Goal: Information Seeking & Learning: Learn about a topic

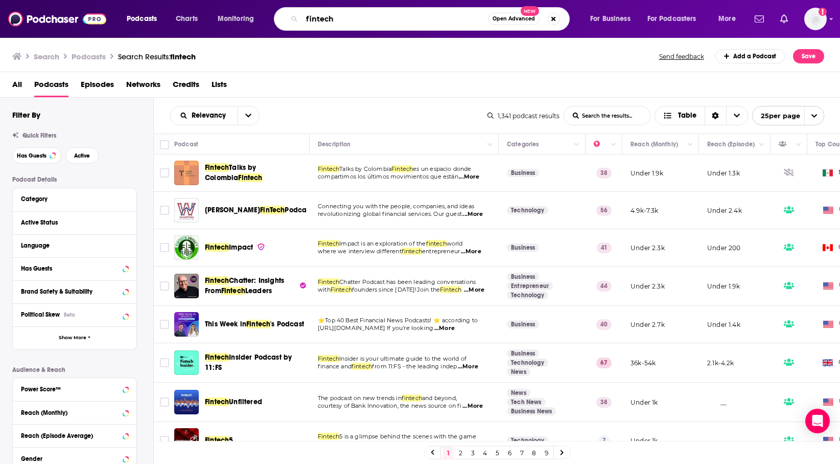
click at [357, 23] on input "fintech" at bounding box center [395, 19] width 186 height 16
type input "from founder to ceo"
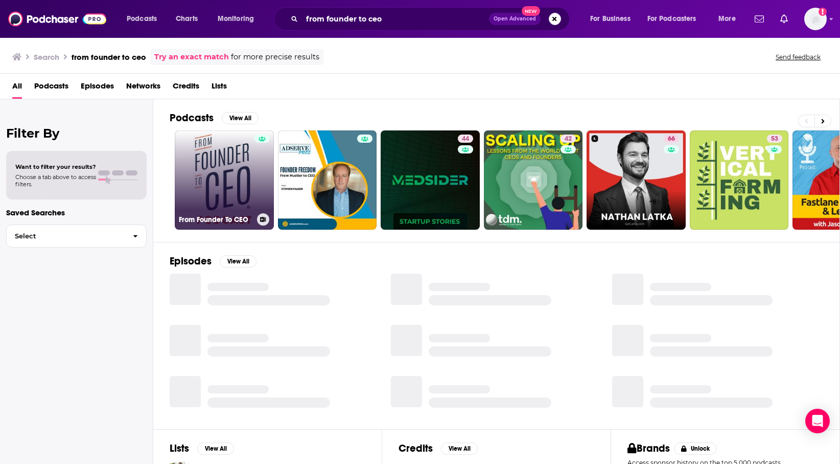
click at [201, 175] on link "From Founder To CEO" at bounding box center [224, 179] width 99 height 99
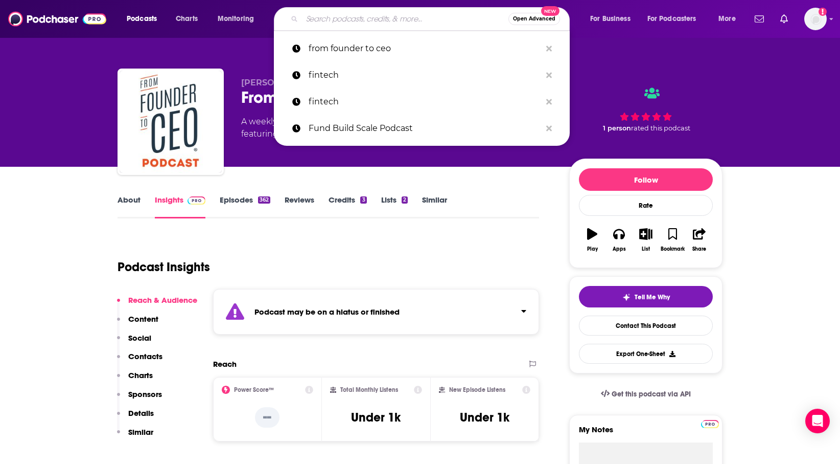
click at [360, 18] on input "Search podcasts, credits, & more..." at bounding box center [405, 19] width 206 height 16
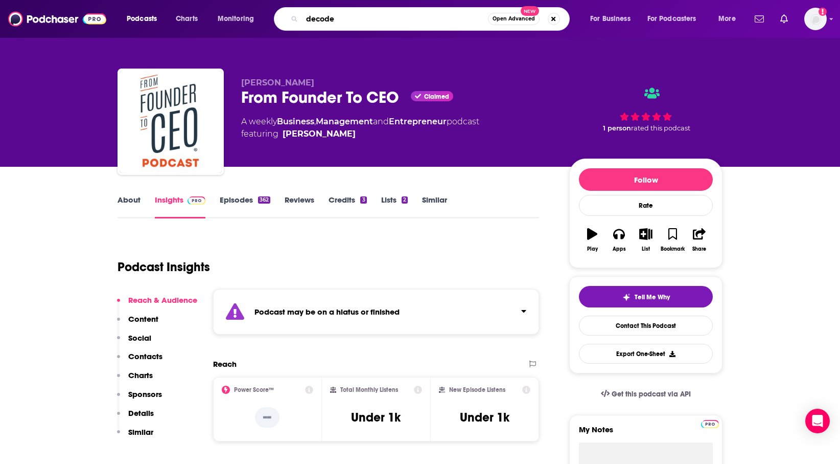
type input "decoder"
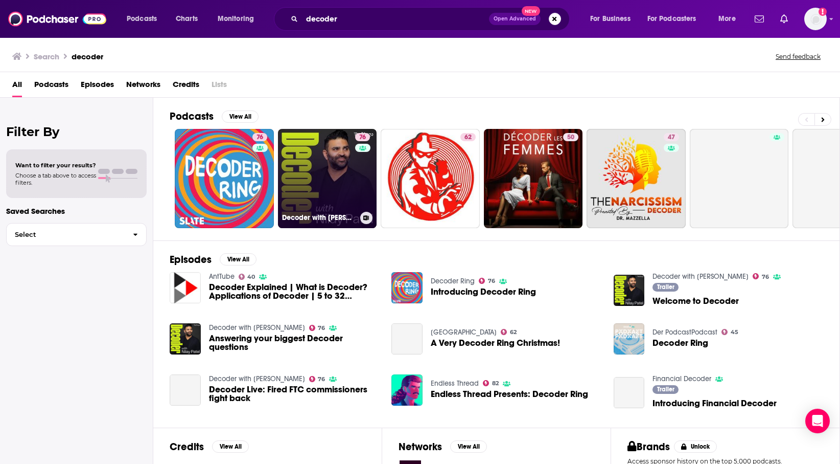
click at [314, 174] on link "76 Decoder with [PERSON_NAME]" at bounding box center [327, 178] width 99 height 99
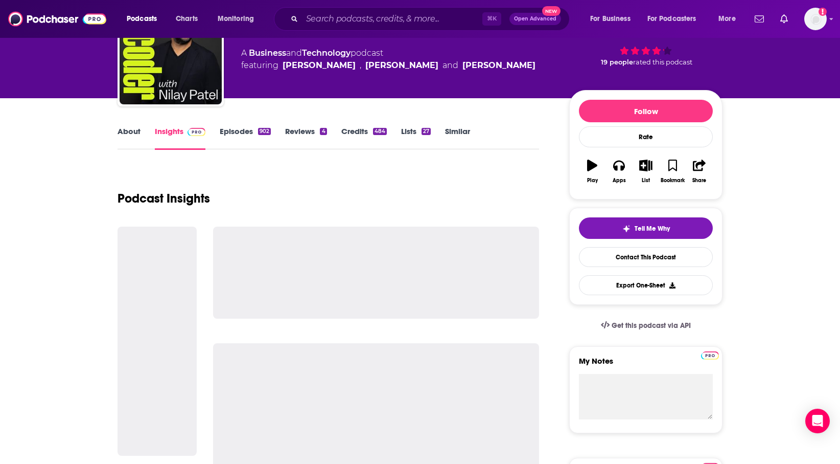
scroll to position [77, 0]
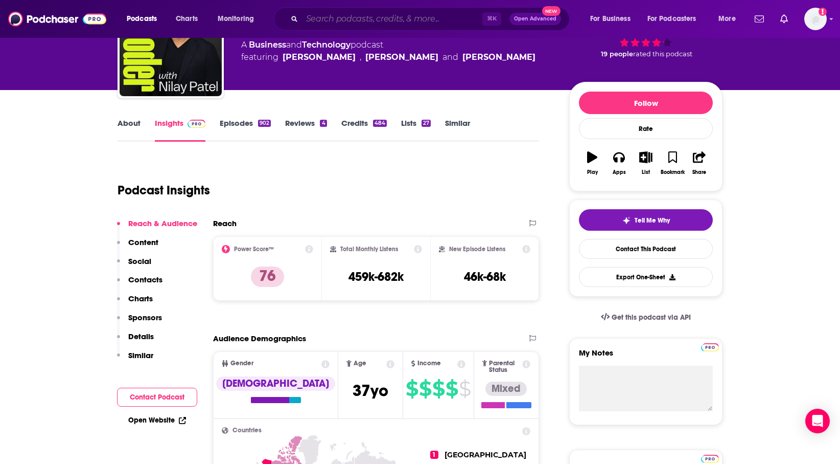
click at [368, 19] on input "Search podcasts, credits, & more..." at bounding box center [392, 19] width 180 height 16
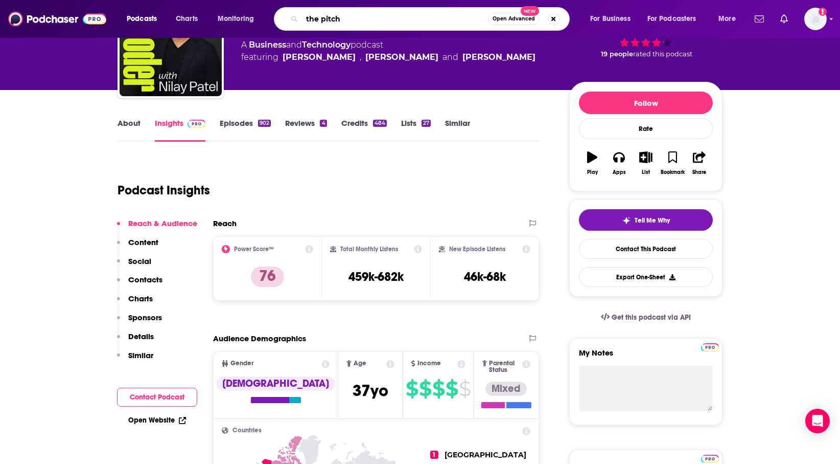
type input "the pitch"
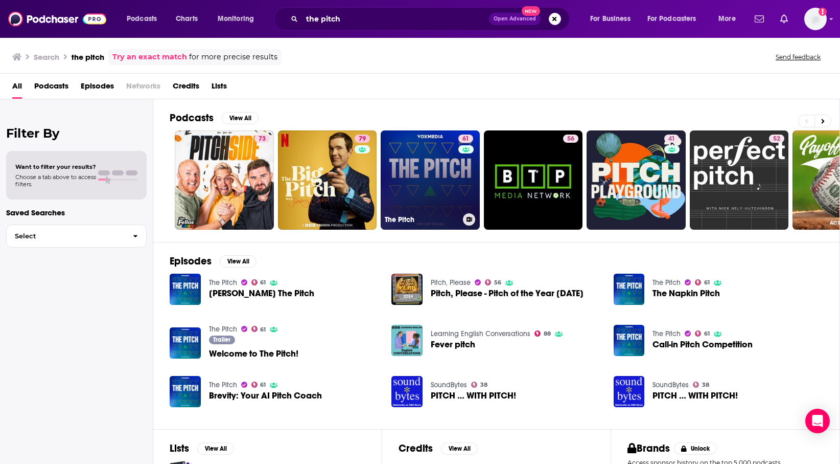
click at [420, 204] on link "61 The Pitch" at bounding box center [430, 179] width 99 height 99
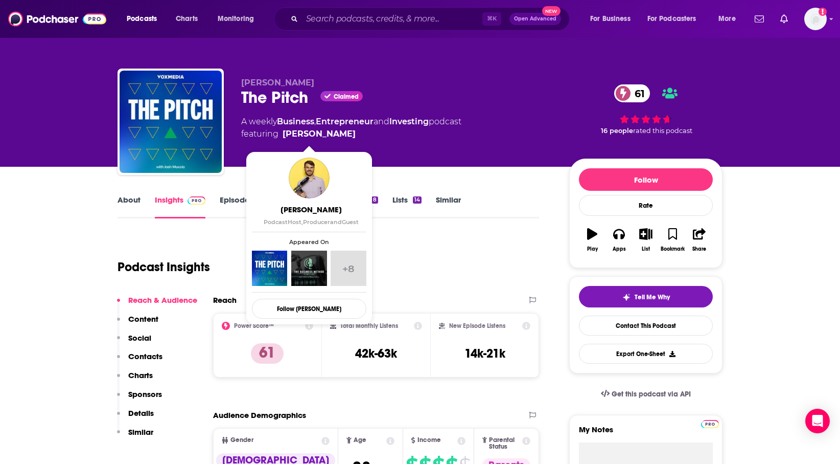
copy span "[PERSON_NAME]"
click at [333, 136] on span "featuring [PERSON_NAME]" at bounding box center [351, 134] width 220 height 12
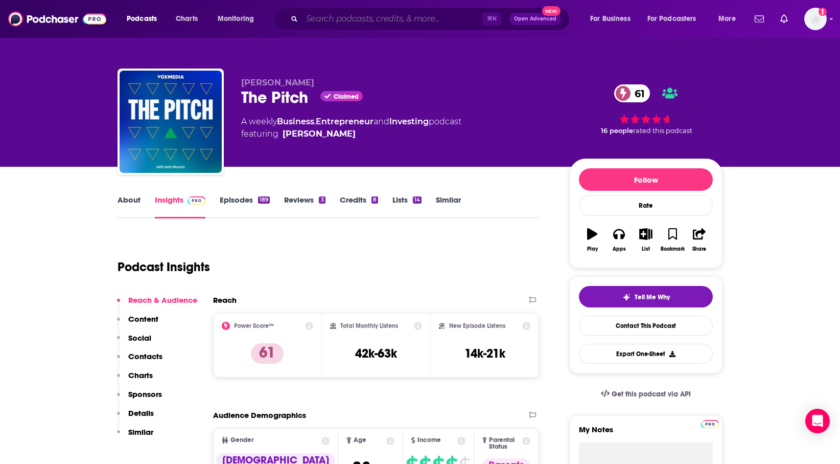
click at [352, 22] on input "Search podcasts, credits, & more..." at bounding box center [392, 19] width 180 height 16
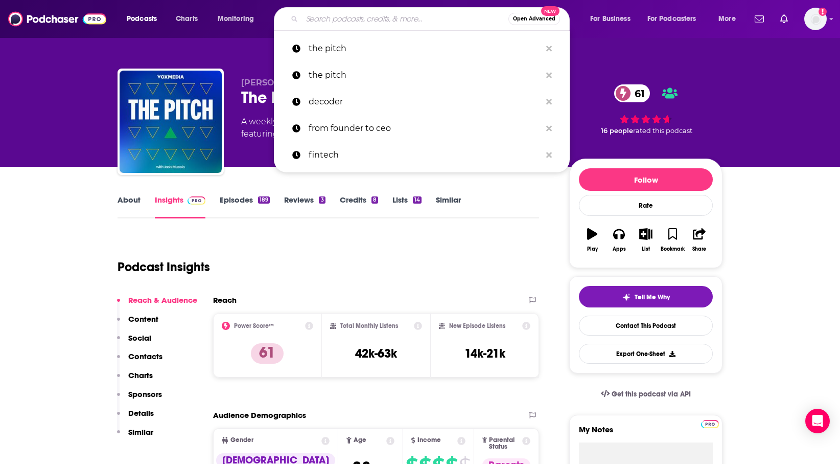
paste input "StartUp"
type input "StartUp"
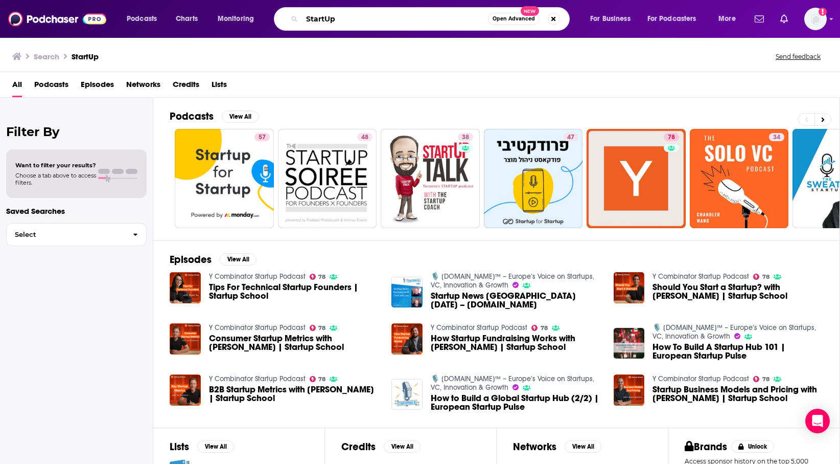
click at [390, 19] on input "StartUp" at bounding box center [395, 19] width 186 height 16
paste input "aaS Interviews with CEOs"
type input "SaaS Interviews with CEOs"
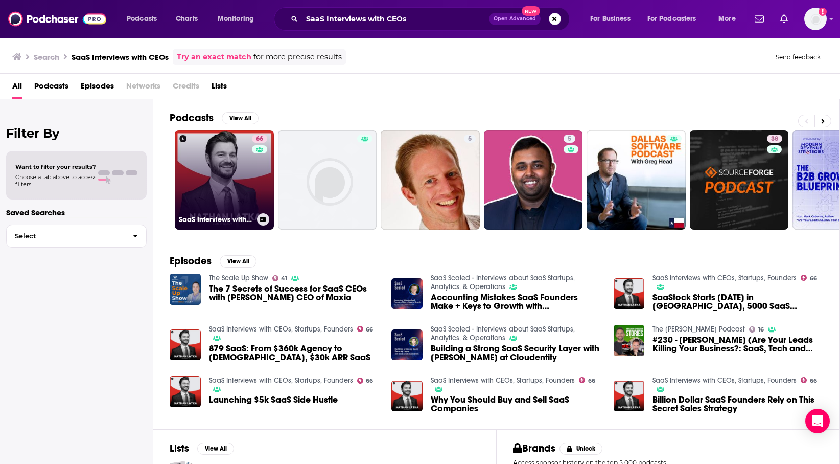
click at [231, 201] on link "66 SaaS Interviews with CEOs, Startups, Founders" at bounding box center [224, 179] width 99 height 99
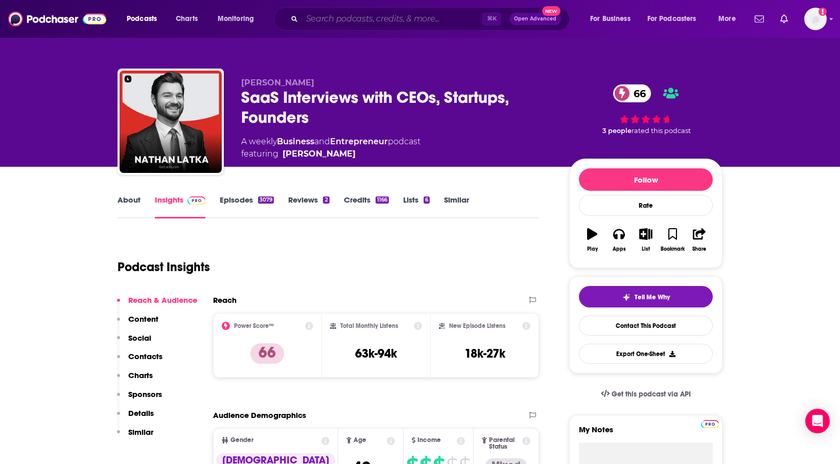
click at [393, 26] on input "Search podcasts, credits, & more..." at bounding box center [392, 19] width 180 height 16
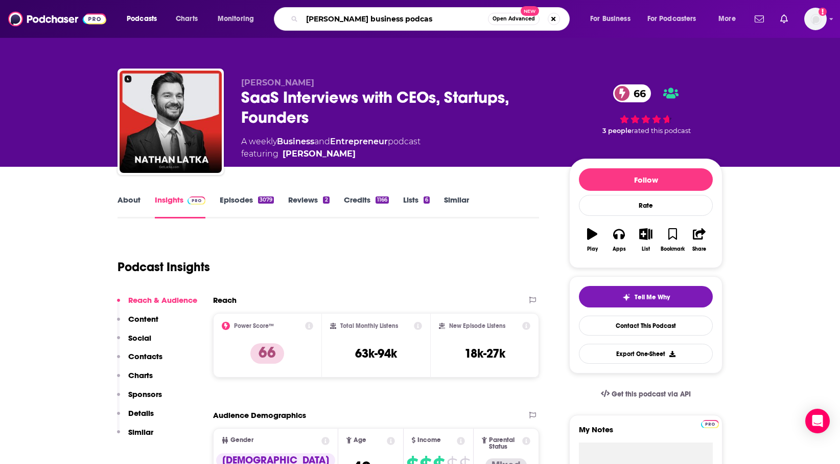
type input "[PERSON_NAME] business podcast"
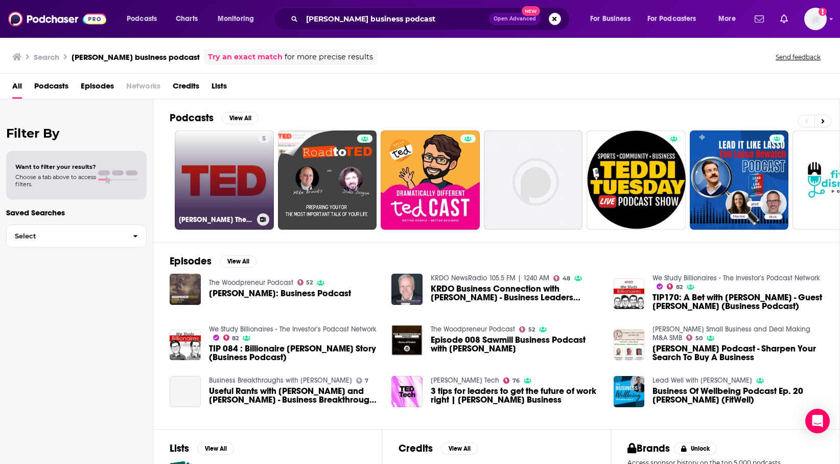
click at [183, 183] on link "5 [PERSON_NAME] Theme: iTunes Podcast | Business" at bounding box center [224, 179] width 99 height 99
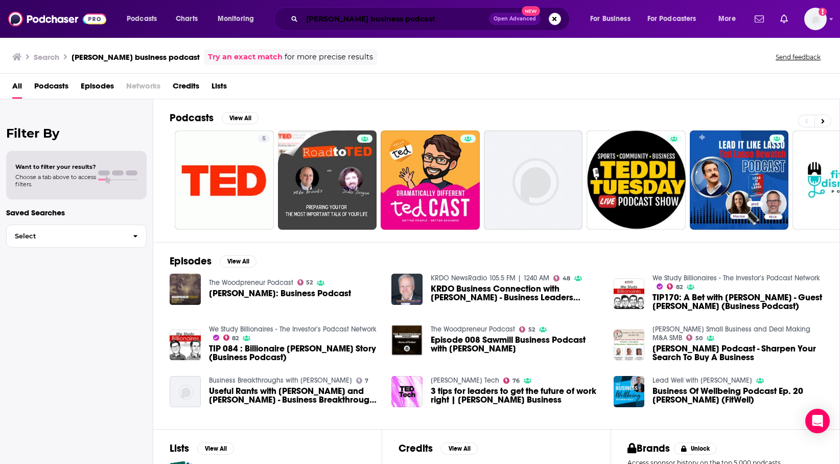
click at [391, 21] on input "[PERSON_NAME] business podcast" at bounding box center [395, 19] width 187 height 16
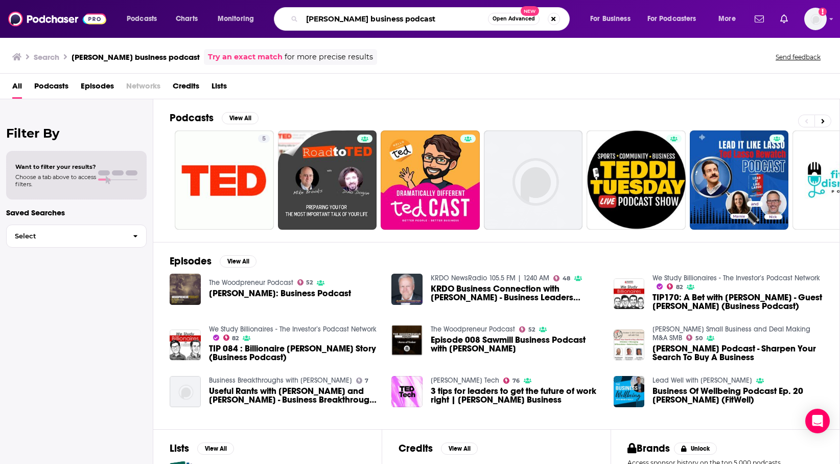
click at [391, 21] on input "[PERSON_NAME] business podcast" at bounding box center [395, 19] width 186 height 16
type input "ceo stories"
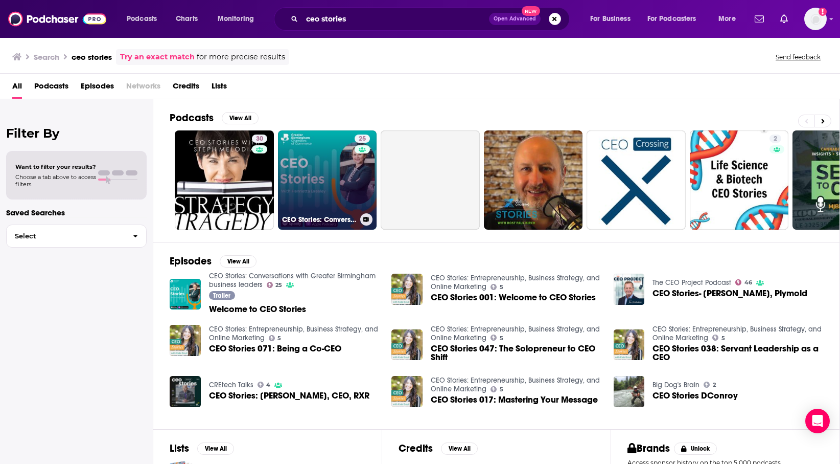
click at [332, 156] on link "25 CEO Stories: Conversations with Greater Birmingham business leaders" at bounding box center [327, 179] width 99 height 99
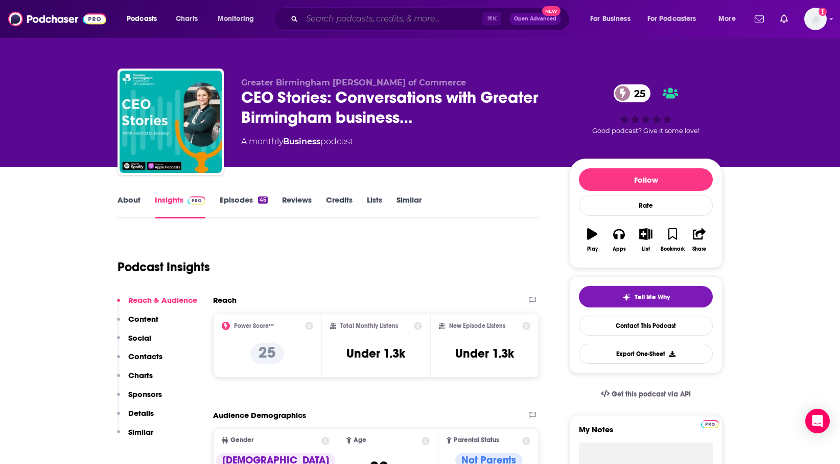
click at [386, 19] on input "Search podcasts, credits, & more..." at bounding box center [392, 19] width 180 height 16
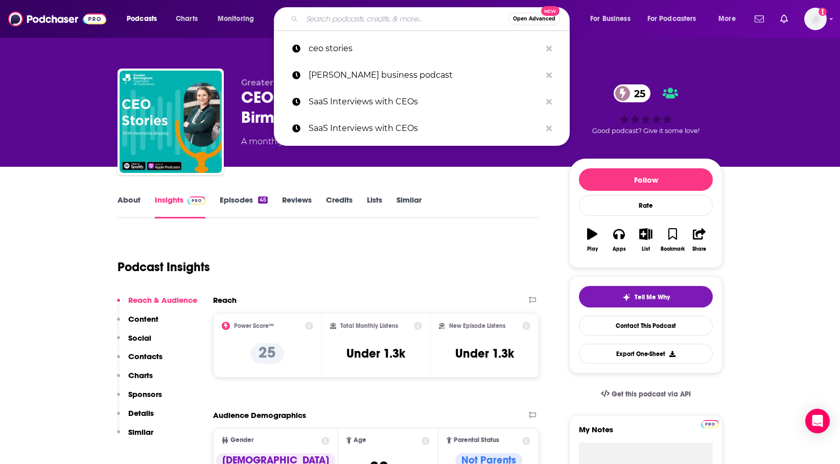
paste input "SaaS Interviews with CEOs"
type input "SaaS Interviews with CEOs"
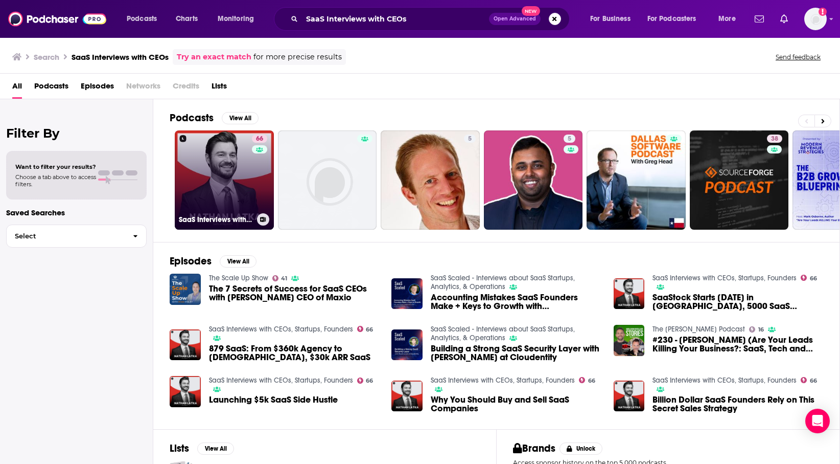
click at [239, 189] on link "66 SaaS Interviews with CEOs, Startups, Founders" at bounding box center [224, 179] width 99 height 99
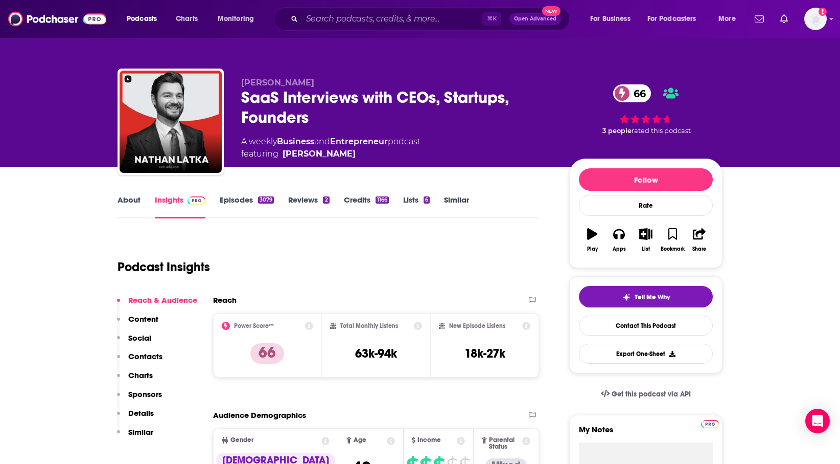
click at [242, 97] on div "SaaS Interviews with CEOs, Startups, Founders 66" at bounding box center [397, 107] width 312 height 40
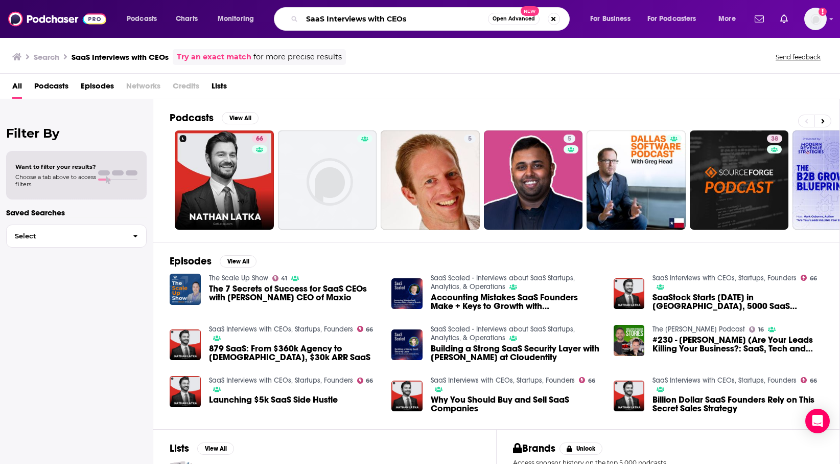
click at [331, 17] on input "SaaS Interviews with CEOs" at bounding box center [395, 19] width 186 height 16
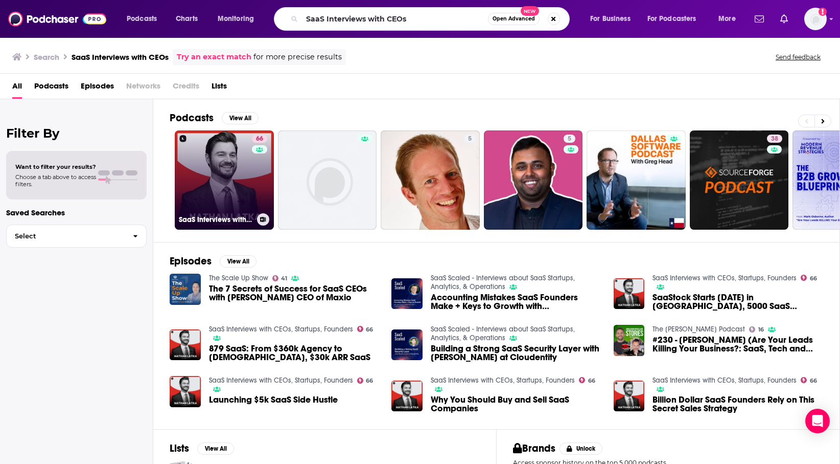
click at [246, 142] on link "66 SaaS Interviews with CEOs, Startups, Founders" at bounding box center [224, 179] width 99 height 99
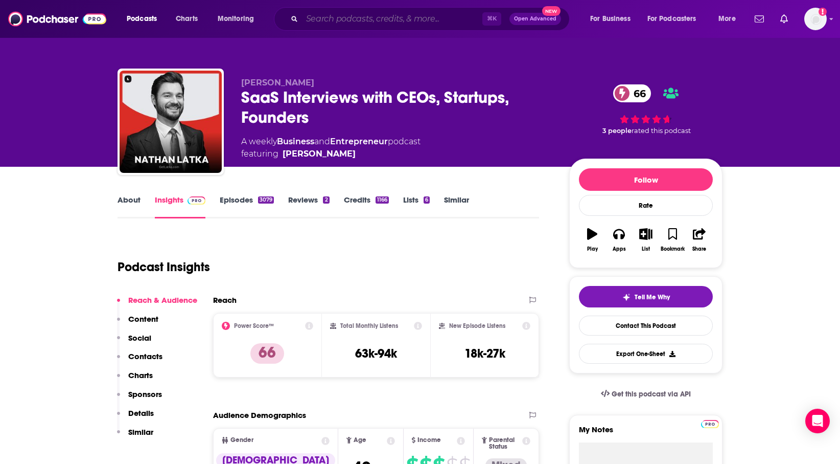
click at [413, 22] on input "Search podcasts, credits, & more..." at bounding box center [392, 19] width 180 height 16
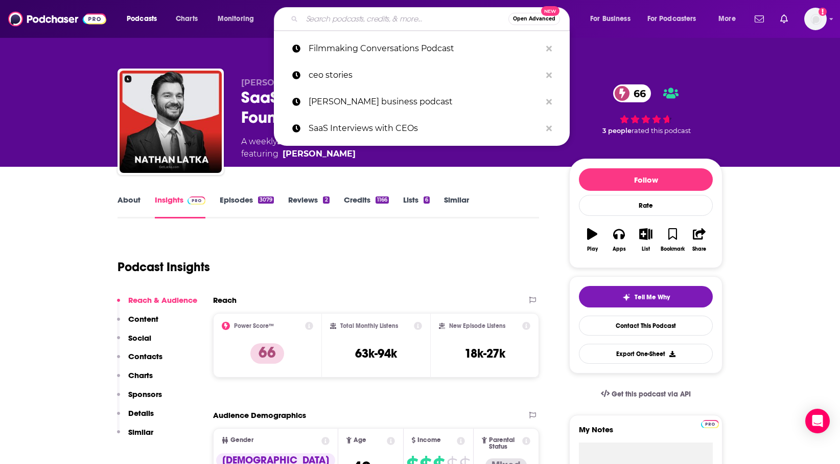
paste input "SaaStr Podcast"
type input "SaaStr Podcast"
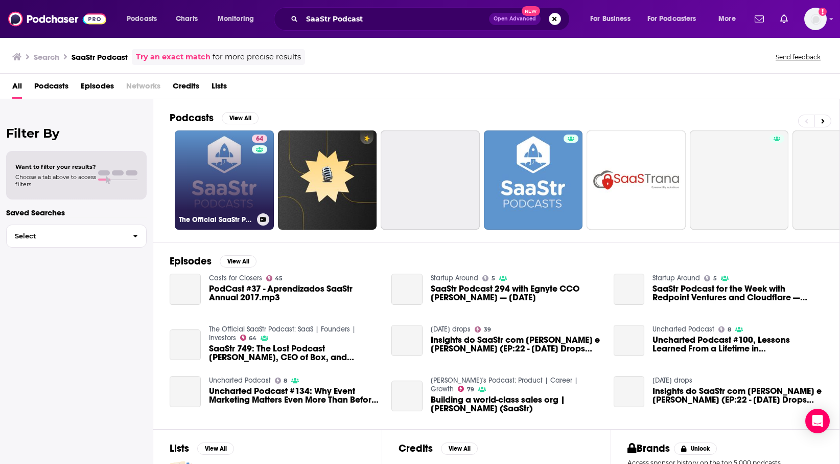
click at [245, 200] on link "64 The Official SaaStr Podcast: SaaS | Founders | Investors" at bounding box center [224, 179] width 99 height 99
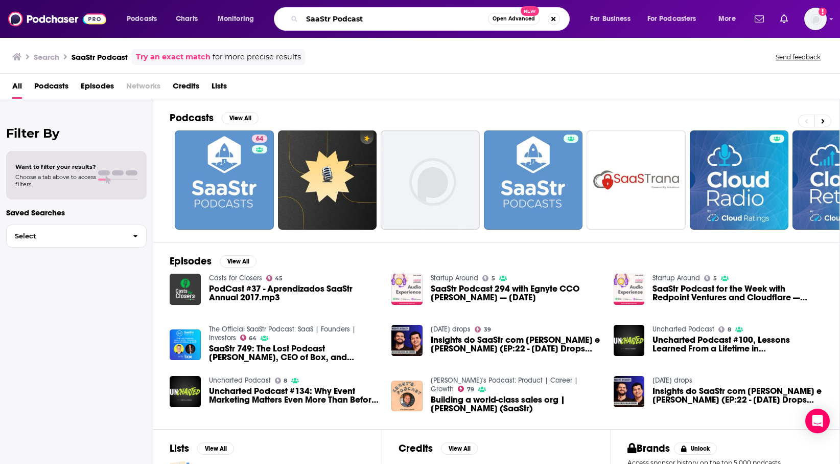
click at [329, 17] on input "SaaStr Podcast" at bounding box center [395, 19] width 186 height 16
